Goal: Transaction & Acquisition: Purchase product/service

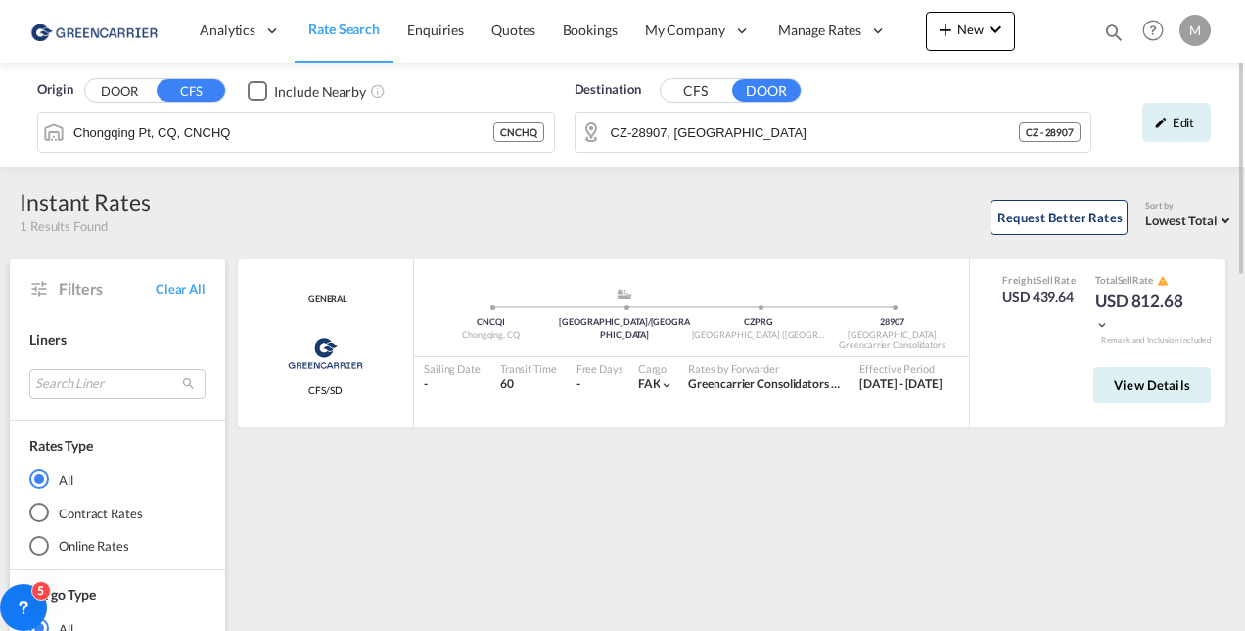
click at [1177, 119] on div "Edit" at bounding box center [1177, 122] width 69 height 39
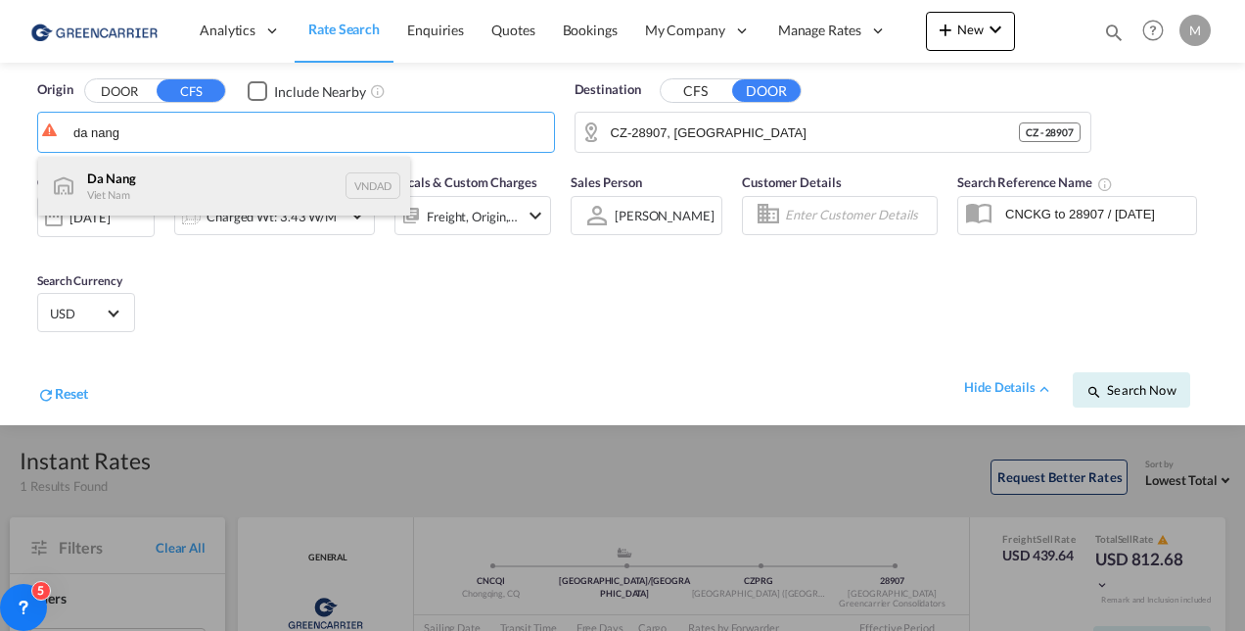
click at [145, 188] on div "Da Nang Viet Nam VNDAD" at bounding box center [224, 186] width 372 height 59
type input "Da Nang, VNDAD"
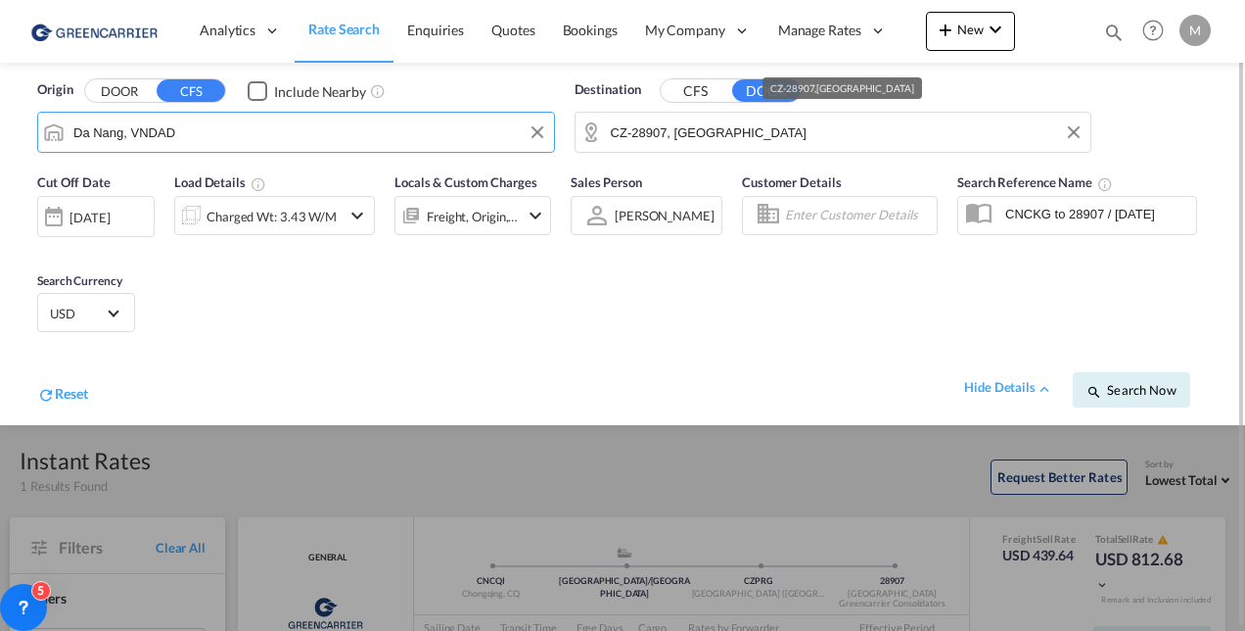
click at [680, 131] on input "CZ-28907, [GEOGRAPHIC_DATA]" at bounding box center [846, 131] width 471 height 29
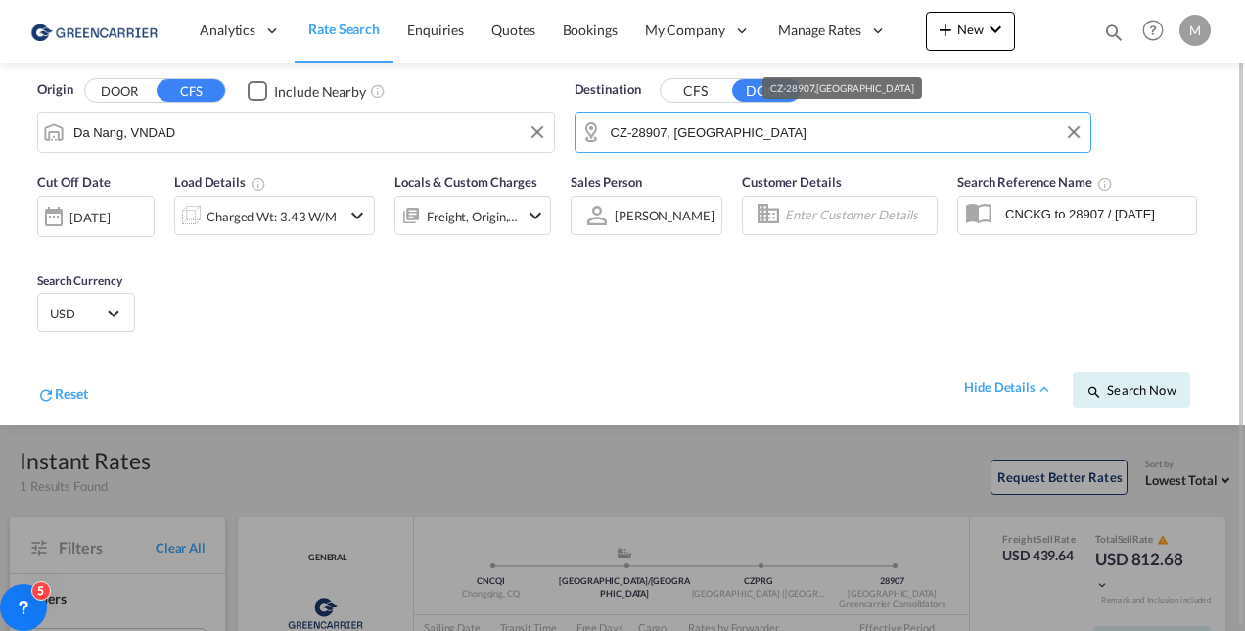
click at [680, 131] on input "CZ-28907, [GEOGRAPHIC_DATA]" at bounding box center [846, 131] width 471 height 29
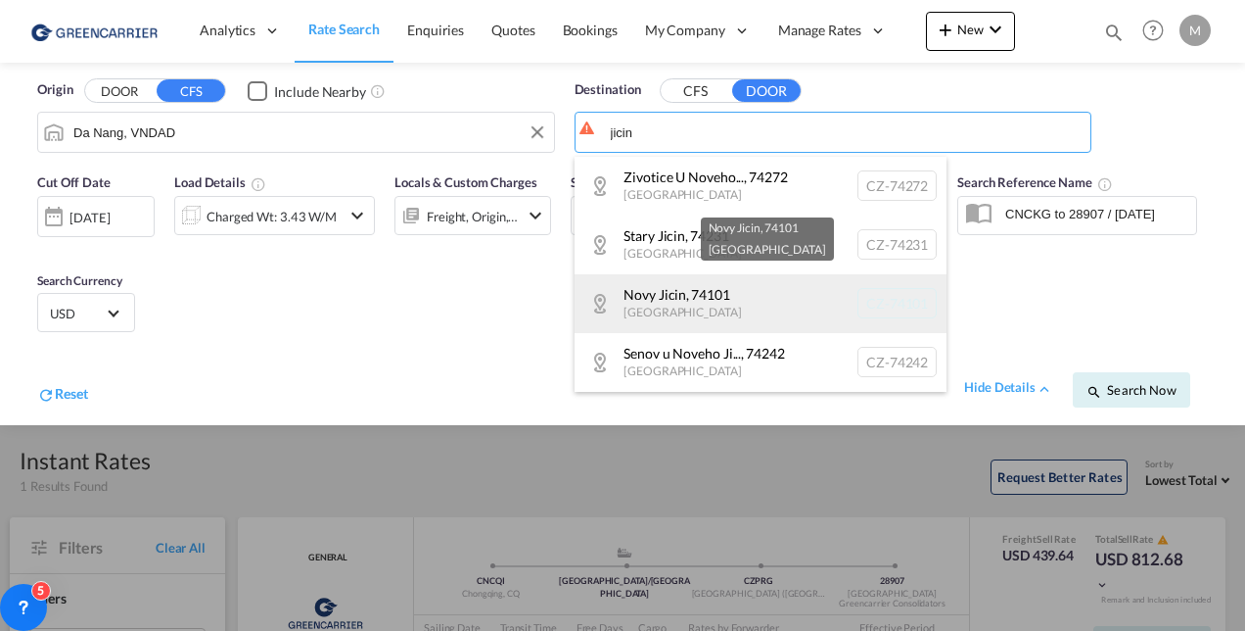
click at [706, 302] on div "[GEOGRAPHIC_DATA] [GEOGRAPHIC_DATA]-74101" at bounding box center [761, 303] width 372 height 59
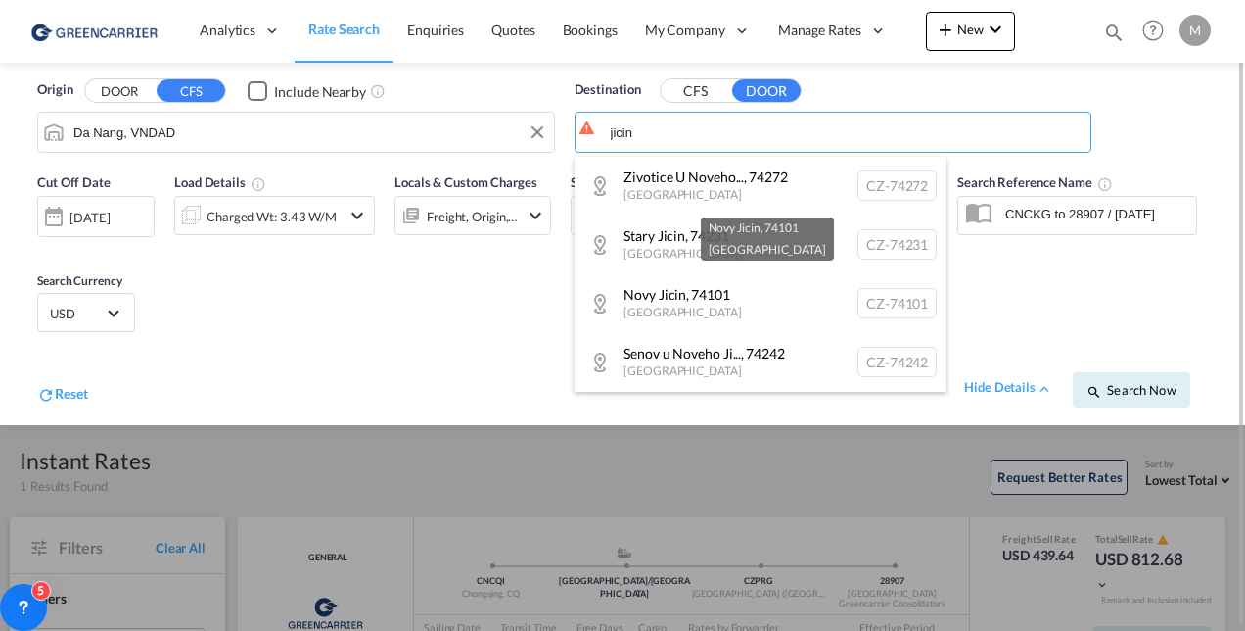
type input "CZ-74101, Novy Jicin"
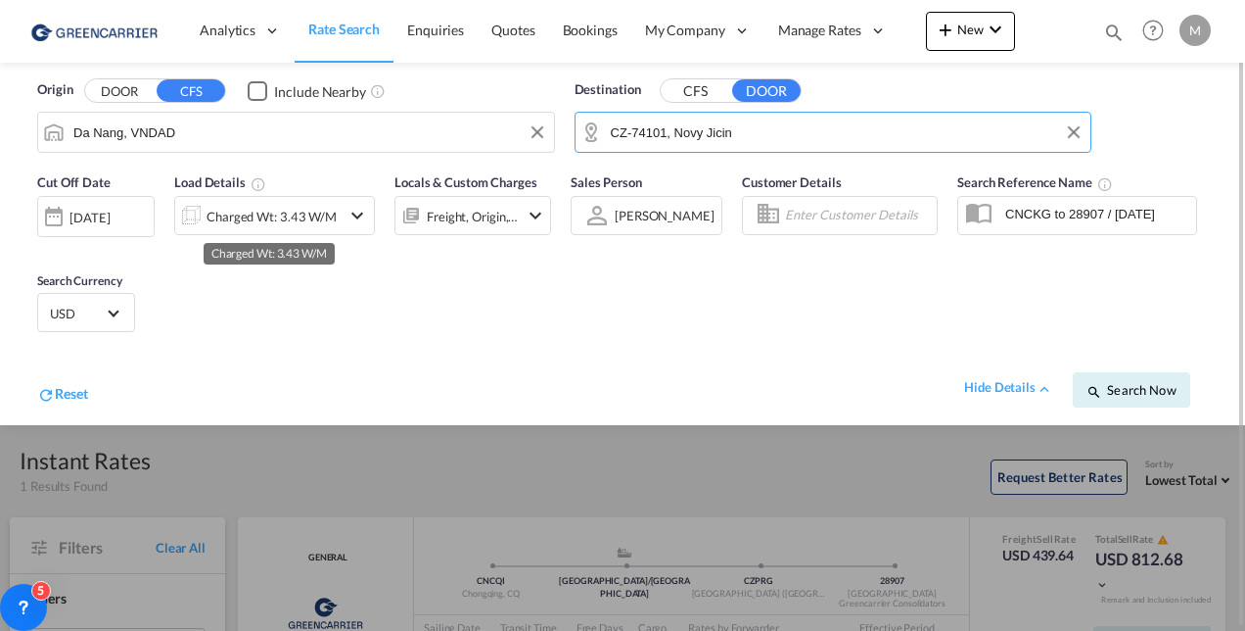
click at [247, 221] on div "Charged Wt: 3.43 W/M" at bounding box center [272, 216] width 130 height 27
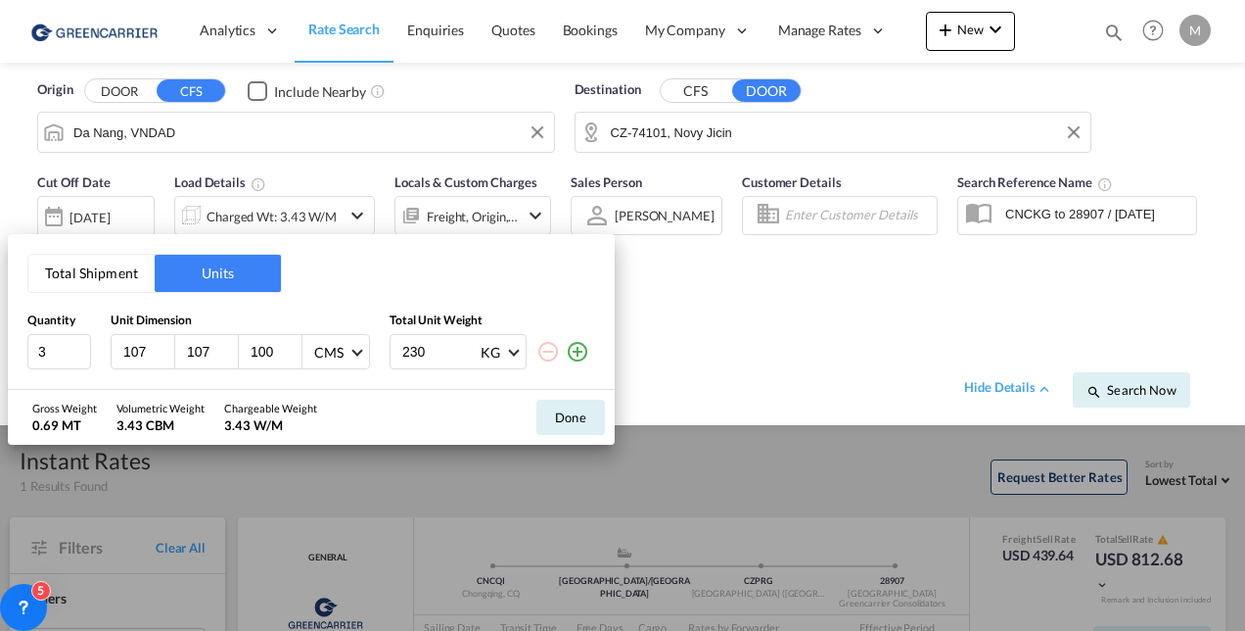
click at [134, 349] on input "107" at bounding box center [147, 352] width 53 height 18
click at [206, 351] on input "107" at bounding box center [211, 352] width 53 height 18
type input "160"
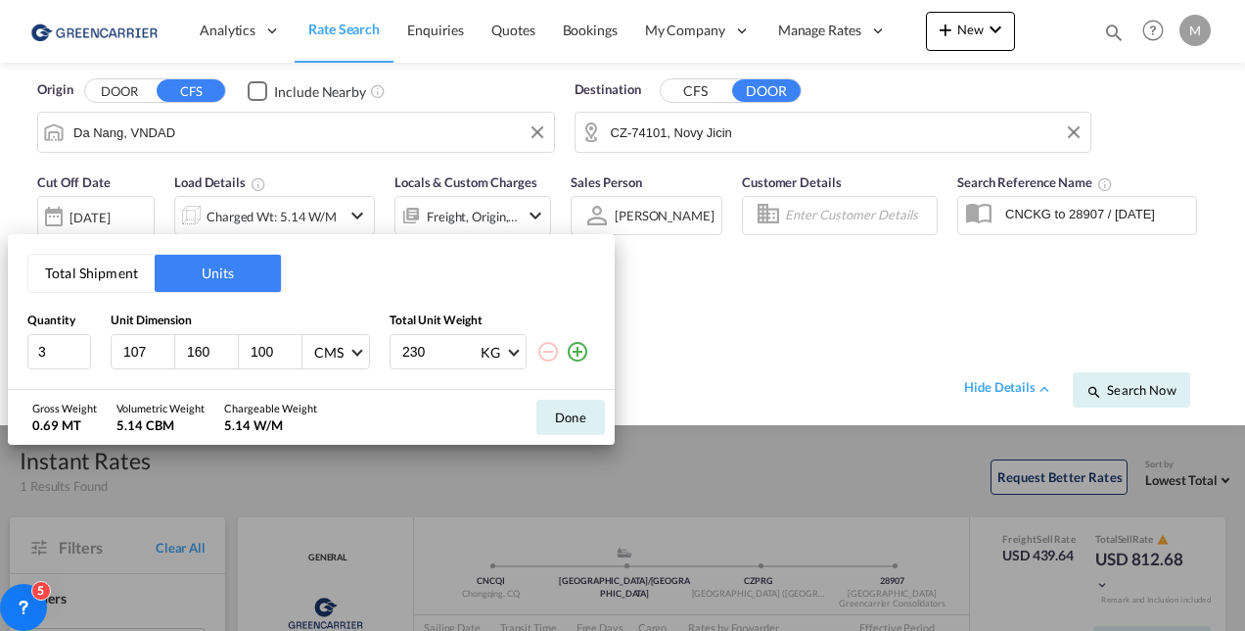
click at [138, 349] on input "107" at bounding box center [147, 352] width 53 height 18
type input "130"
click at [191, 349] on input "160" at bounding box center [211, 352] width 53 height 18
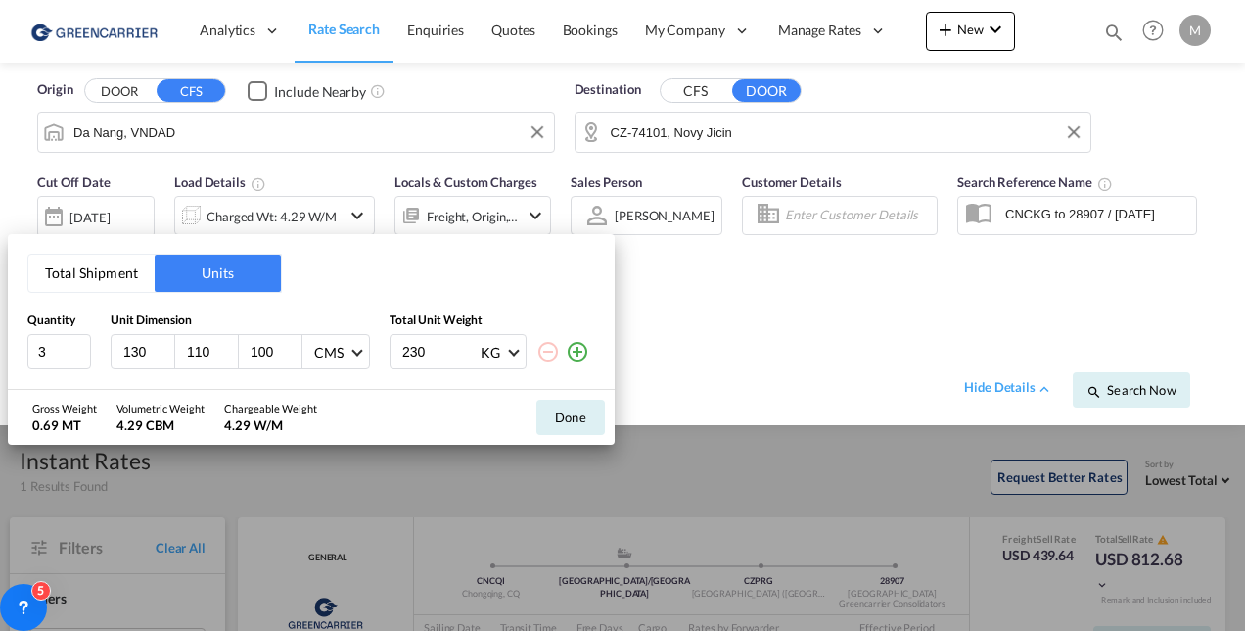
type input "110"
click at [268, 357] on input "100" at bounding box center [275, 352] width 53 height 18
type input "160"
click at [80, 356] on input "2" at bounding box center [59, 351] width 64 height 35
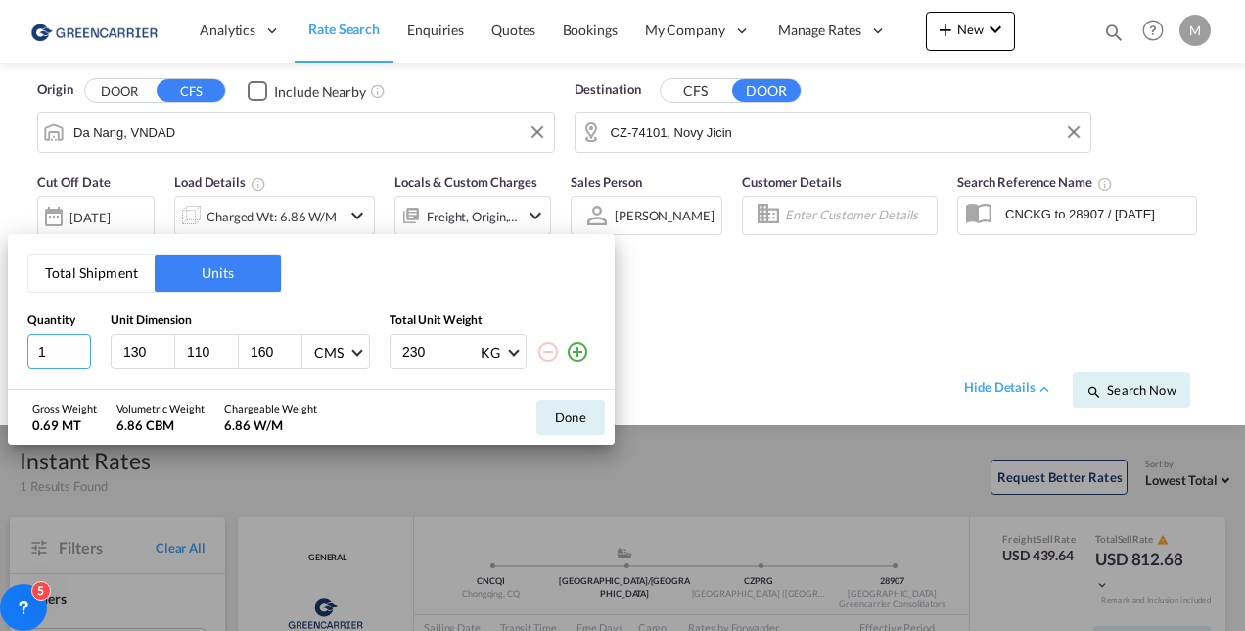
type input "1"
click at [80, 356] on input "1" at bounding box center [59, 351] width 64 height 35
click at [413, 359] on input "230" at bounding box center [439, 351] width 78 height 33
type input "200"
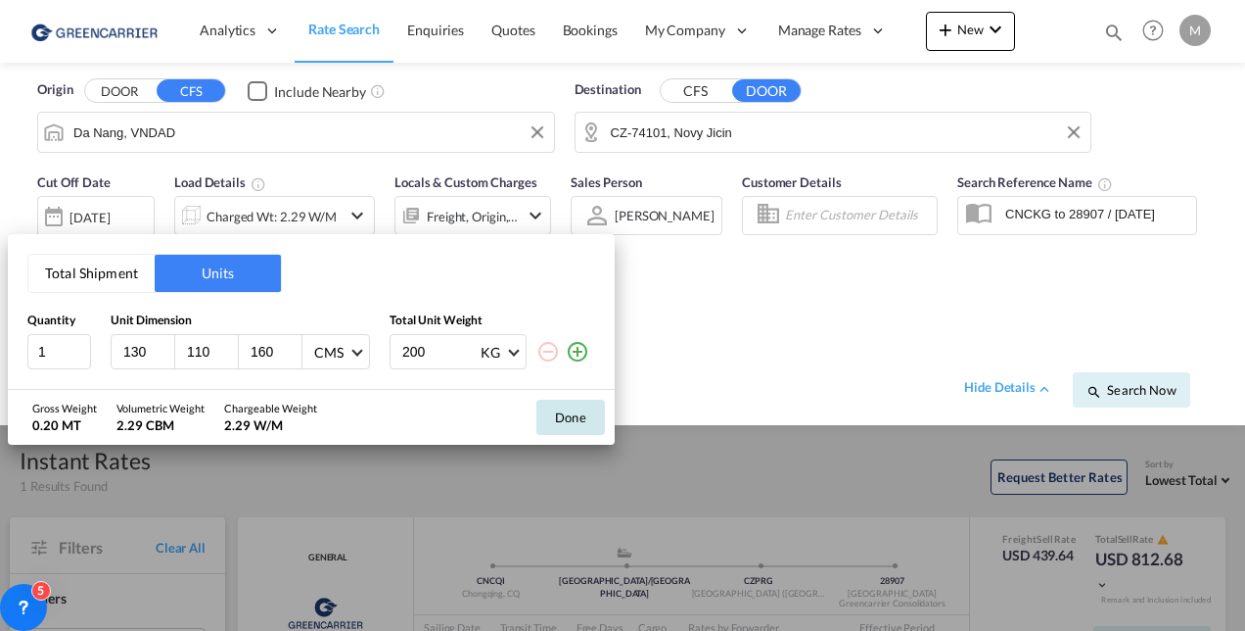
click at [571, 412] on button "Done" at bounding box center [571, 416] width 69 height 35
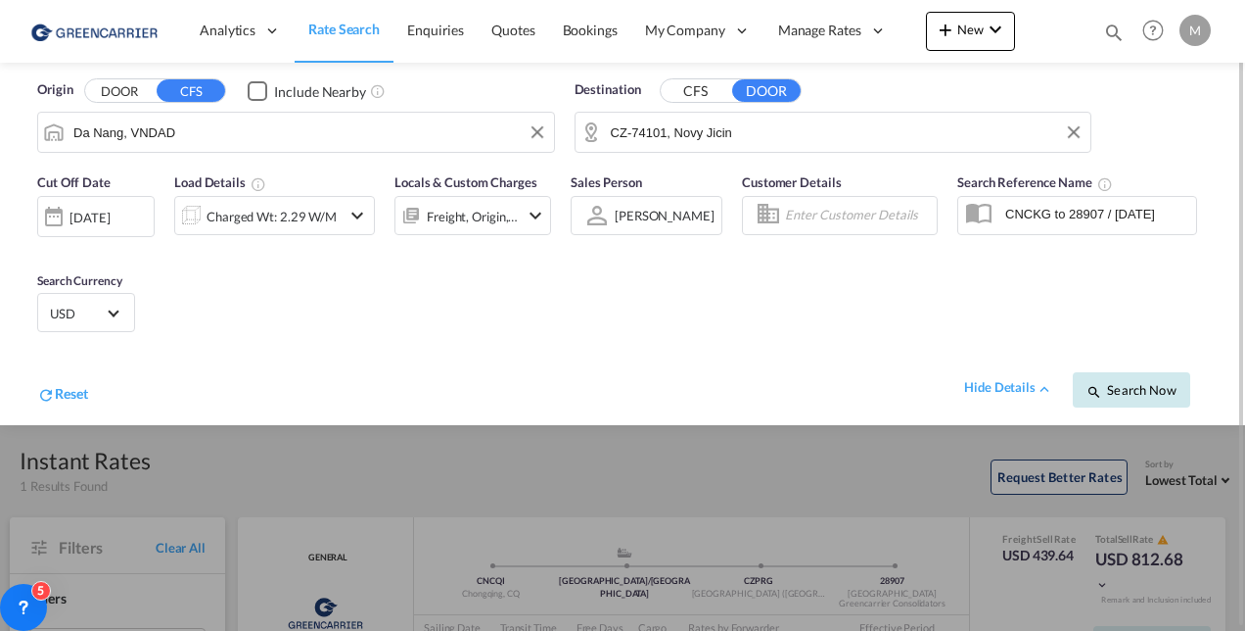
click at [1105, 394] on span "Search Now" at bounding box center [1131, 390] width 89 height 16
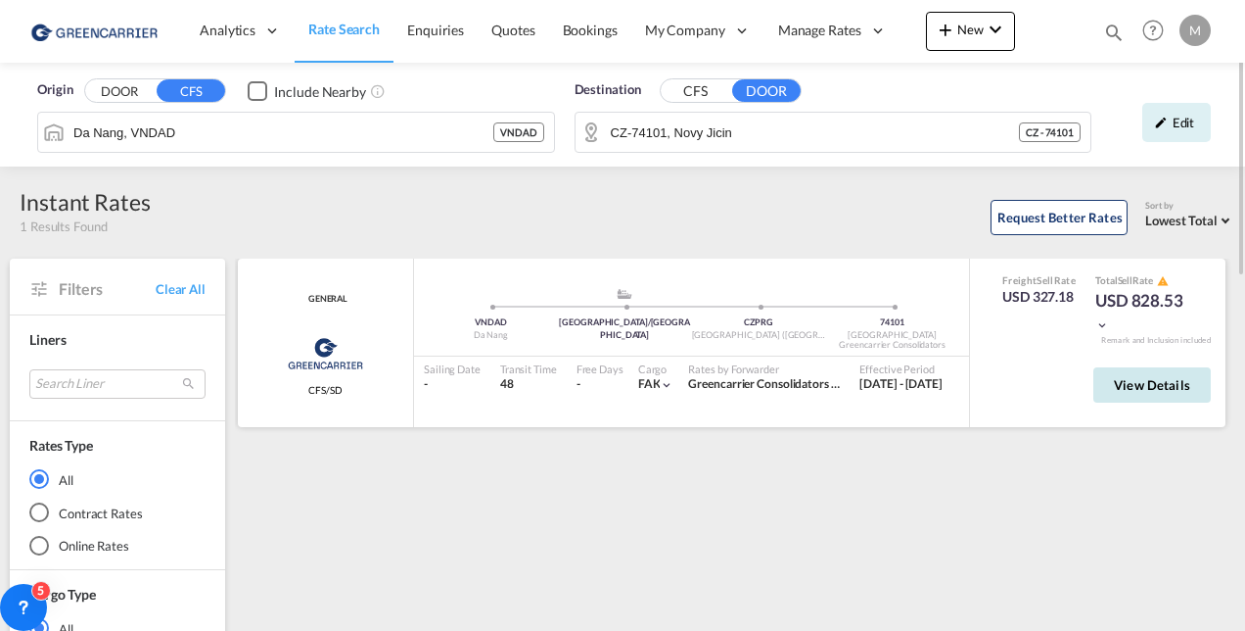
click at [1145, 379] on span "View Details" at bounding box center [1152, 385] width 76 height 16
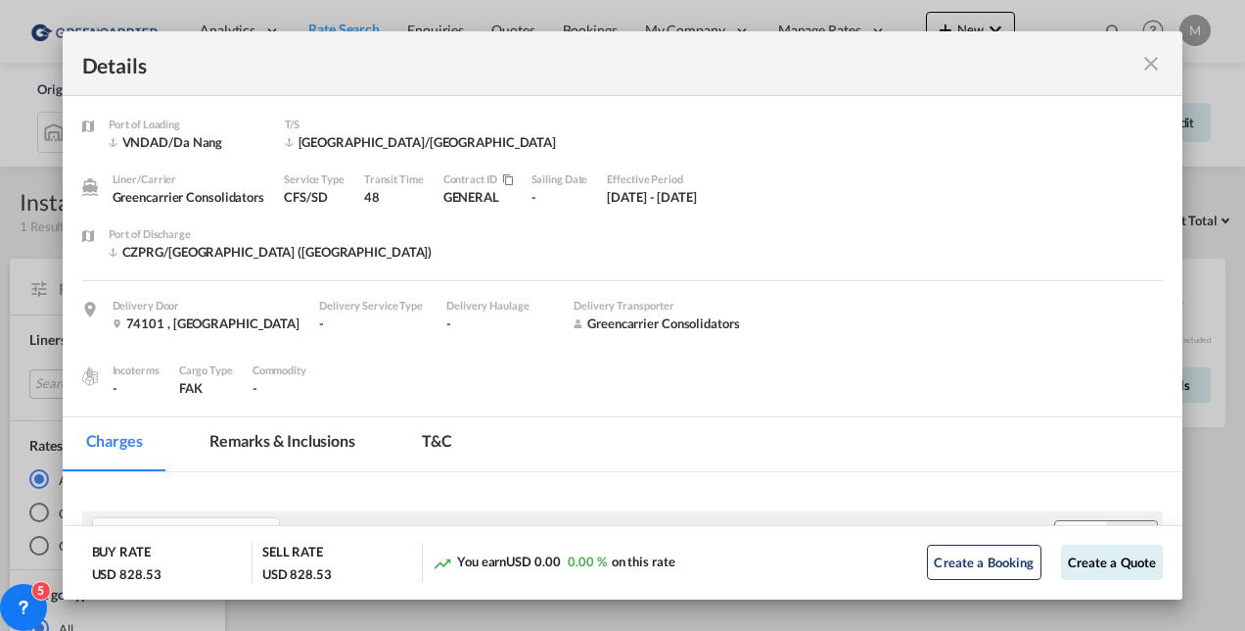
click at [1151, 63] on md-icon "icon-close fg-AAA8AD m-0 cursor" at bounding box center [1151, 63] width 23 height 23
